Goal: Use online tool/utility: Use online tool/utility

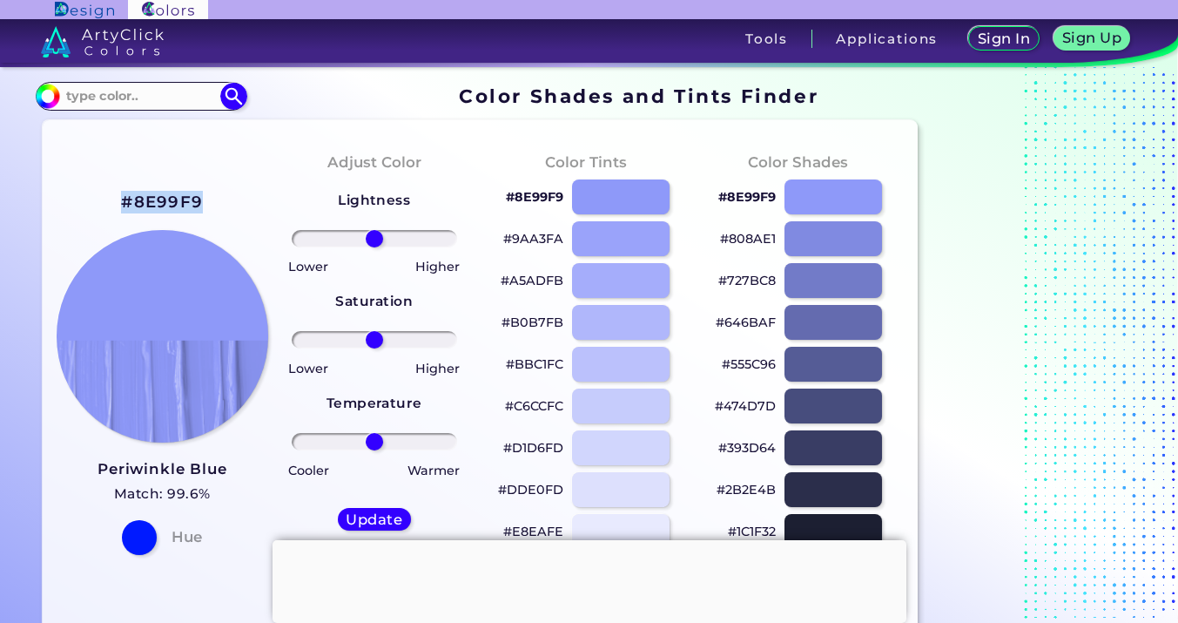
drag, startPoint x: 216, startPoint y: 194, endPoint x: 110, endPoint y: 188, distance: 106.4
click at [114, 190] on div "#8E99F9 Periwinkle Blue Match: 99.6% Hue" at bounding box center [163, 371] width 212 height 474
copy h2 "#8E99F9"
click at [175, 100] on input at bounding box center [141, 96] width 162 height 24
type input "[PERSON_NAME]"
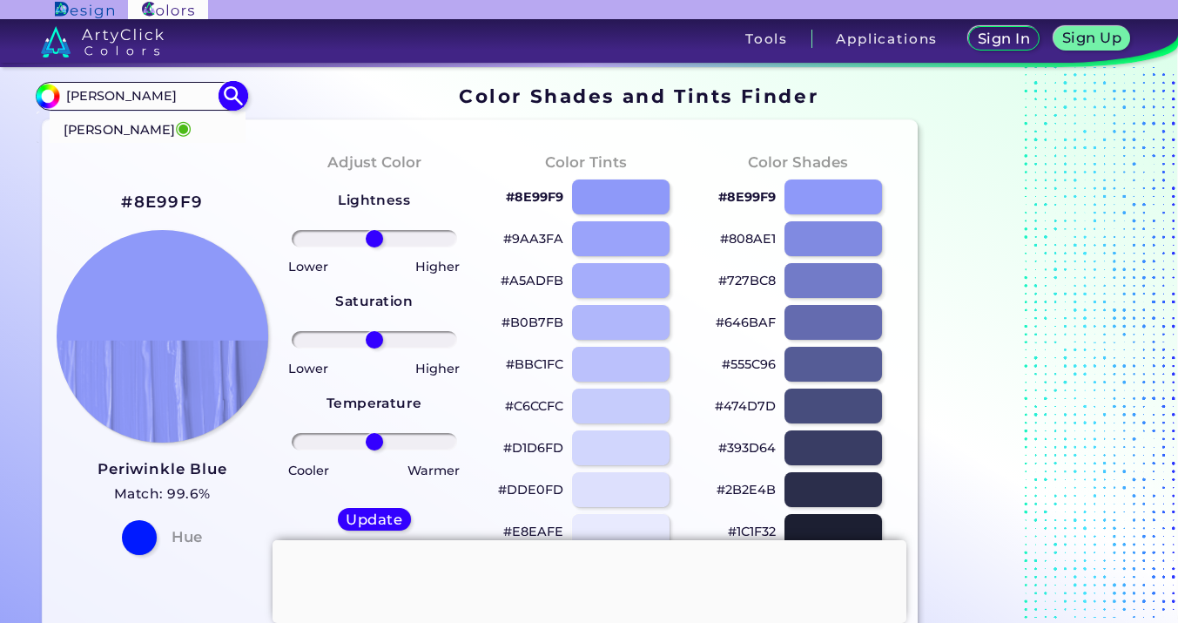
click at [175, 126] on span "◉" at bounding box center [183, 127] width 17 height 23
type input "#4cbb17"
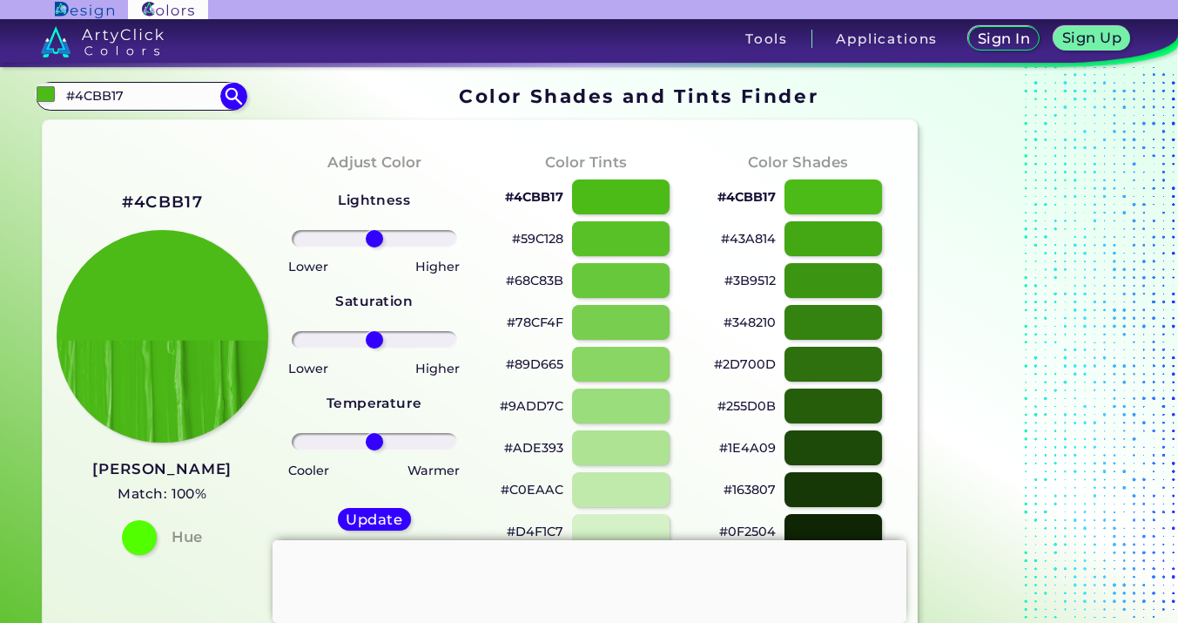
drag, startPoint x: 157, startPoint y: 91, endPoint x: 0, endPoint y: 84, distance: 157.0
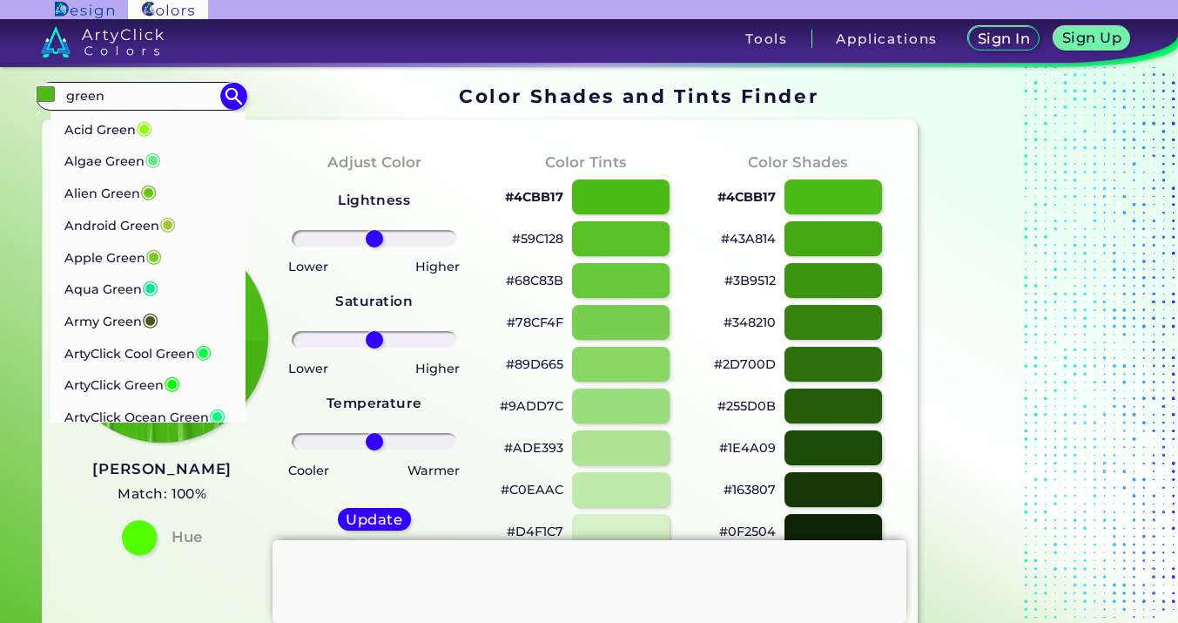
type input "green"
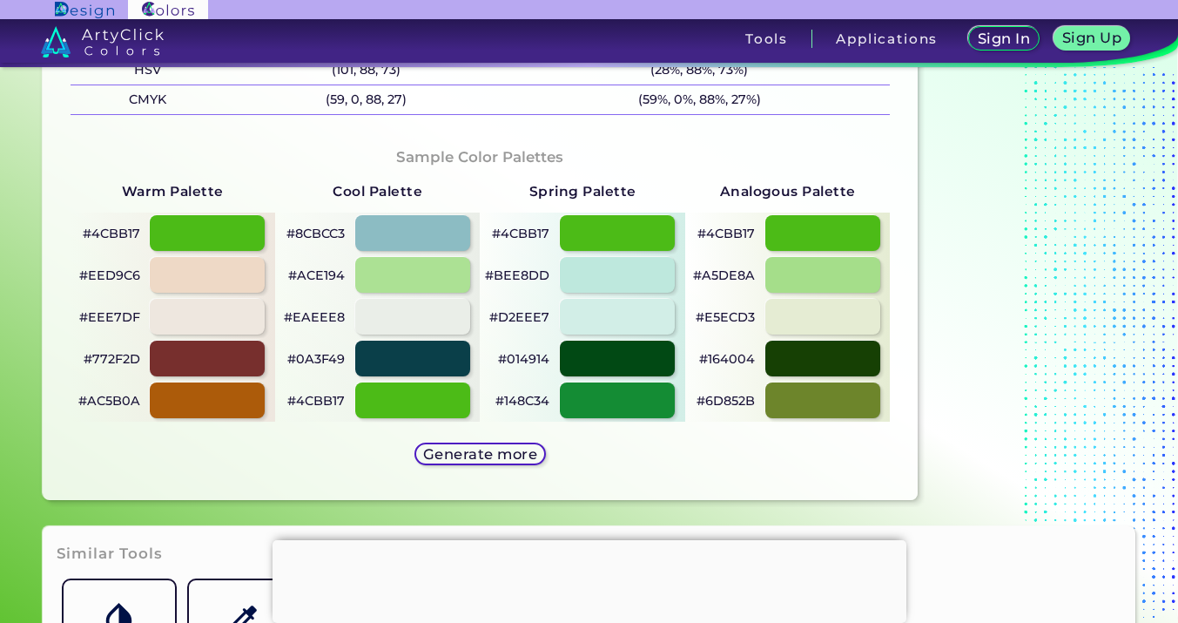
scroll to position [828, 0]
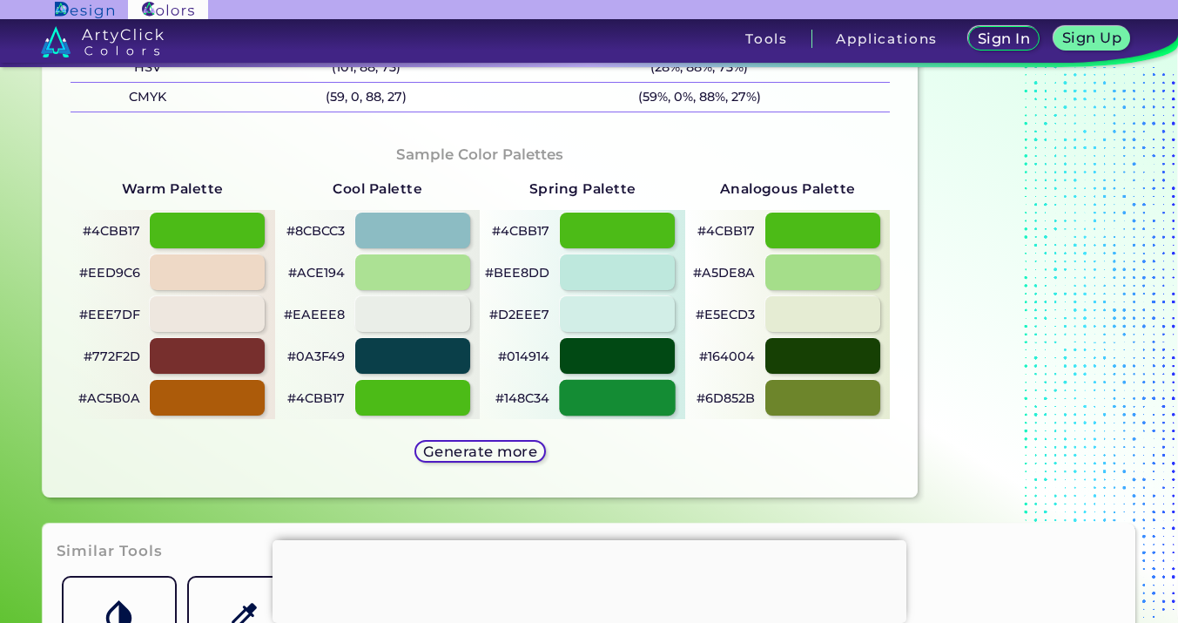
click at [616, 401] on div at bounding box center [617, 398] width 116 height 36
type input "#148c34"
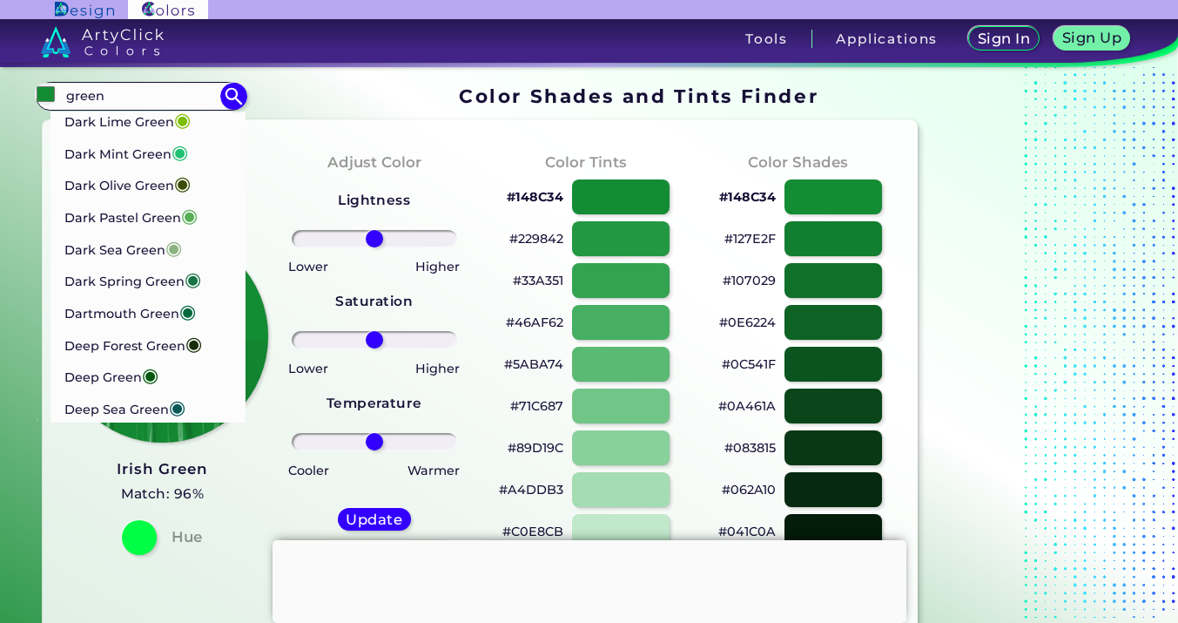
click at [402, 100] on section "#148c34 green Acid Green ◉ Algae Green ◉ Alien Green ◉ Android Green ◉ Apple Gr…" at bounding box center [481, 96] width 890 height 34
click at [283, 82] on section "#148c34 green Acid Green ◉ Algae Green ◉ Alien Green ◉ Android Green ◉ Apple Gr…" at bounding box center [481, 96] width 890 height 34
click at [117, 98] on input "green" at bounding box center [141, 96] width 162 height 24
drag, startPoint x: 117, startPoint y: 98, endPoint x: 0, endPoint y: 86, distance: 117.3
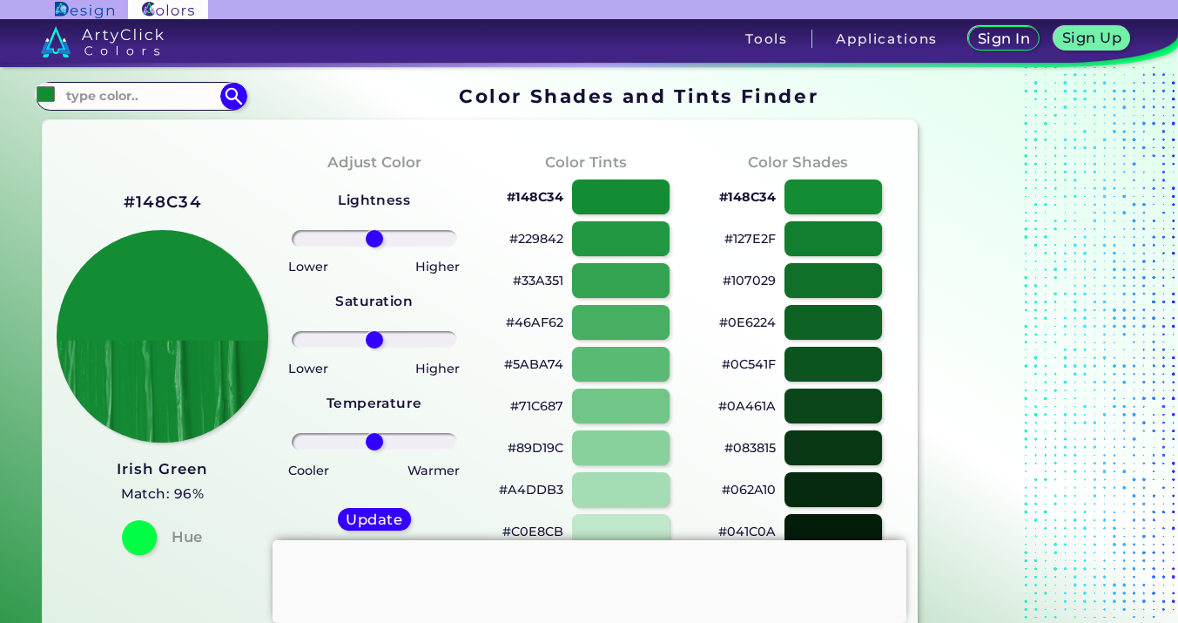
click at [342, 97] on section "#148c34 Acadia ◉ Acid Green ◉ Aero Blue ◉ Alabaster ◉ Albescent White ◉ Algae ◉…" at bounding box center [481, 96] width 890 height 34
click at [193, 93] on input at bounding box center [141, 96] width 162 height 24
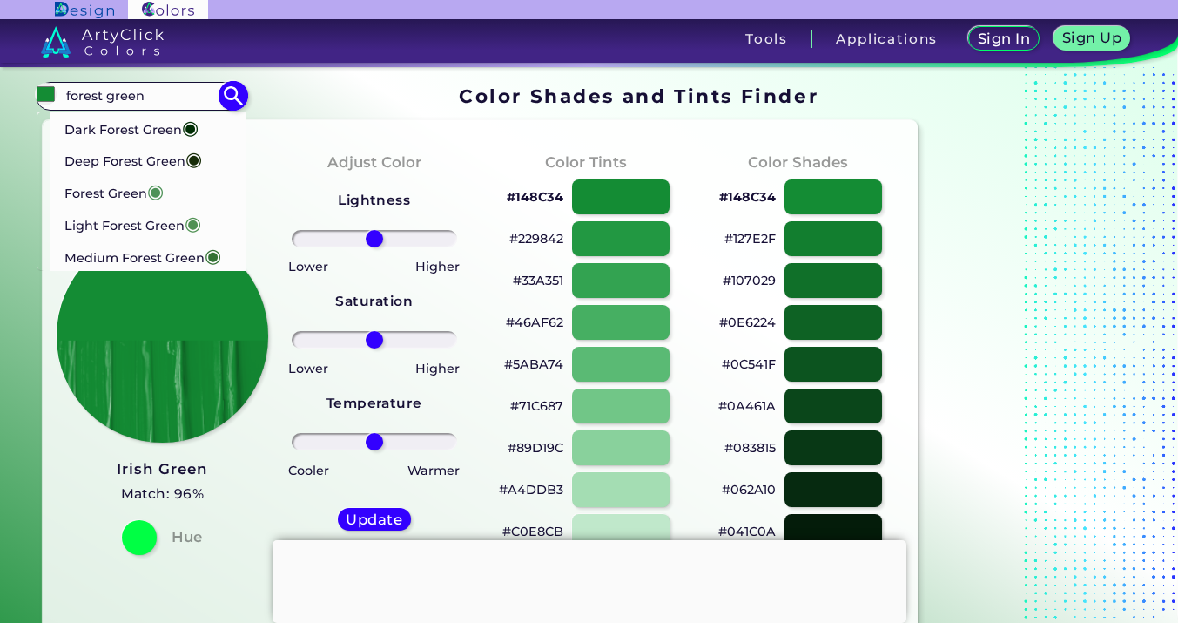
type input "forest green"
click at [110, 197] on p "Forest Green ◉" at bounding box center [114, 191] width 100 height 32
type input "#4e9258"
type input "#4E9258"
